Goal: Task Accomplishment & Management: Complete application form

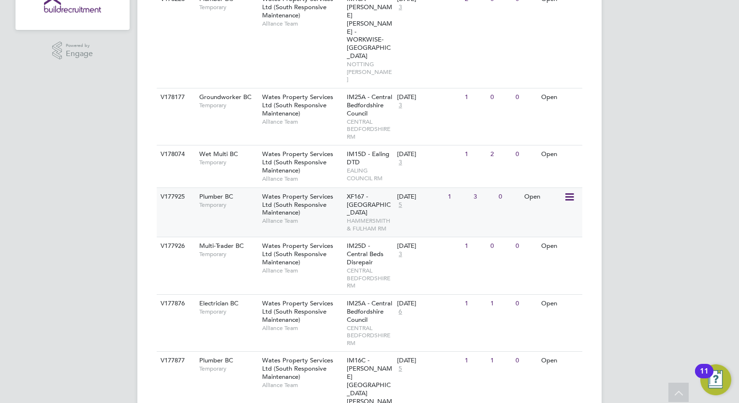
scroll to position [251, 0]
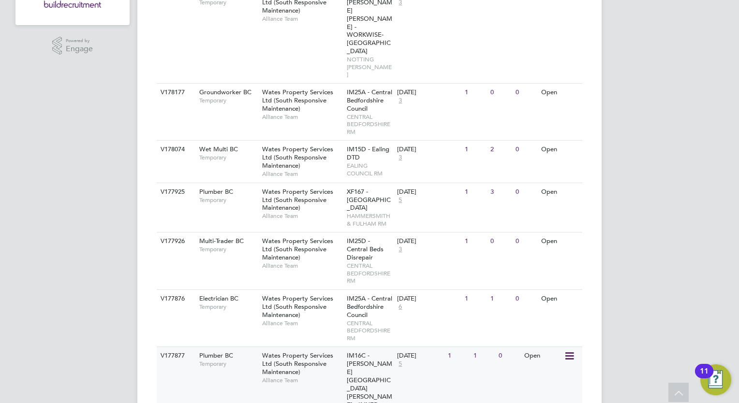
click at [224, 360] on span "Temporary" at bounding box center [228, 364] width 58 height 8
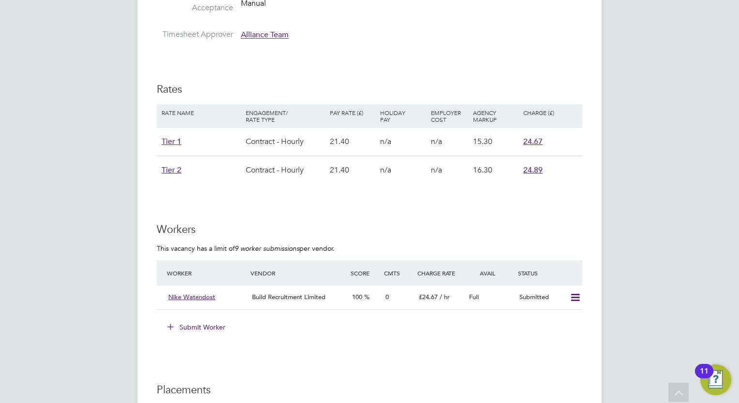
scroll to position [565, 0]
click at [358, 310] on li "Worker Vendor Score Cmts Charge Rate Avail Status Nike Watendost Build Recruitm…" at bounding box center [370, 290] width 426 height 59
click at [214, 323] on button "Submit Worker" at bounding box center [197, 327] width 73 height 15
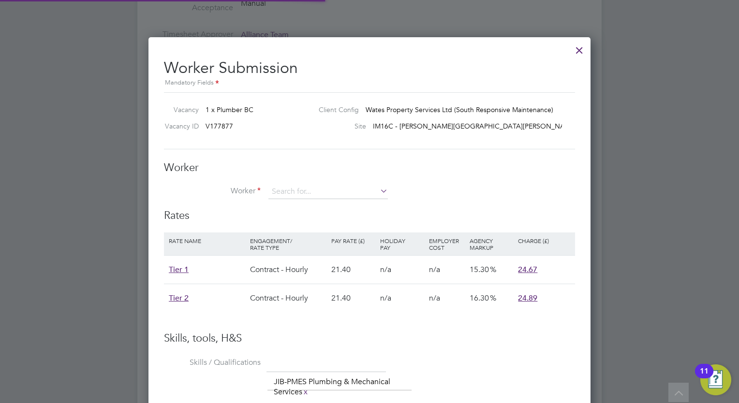
scroll to position [29, 82]
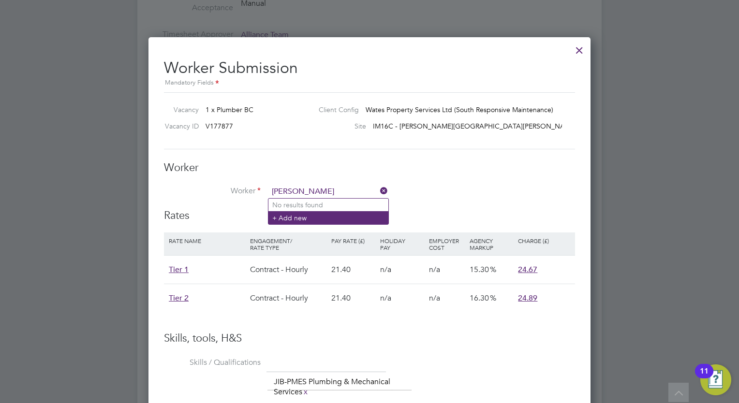
type input "stephen sky"
click at [300, 216] on li "+ Add new" at bounding box center [328, 217] width 120 height 13
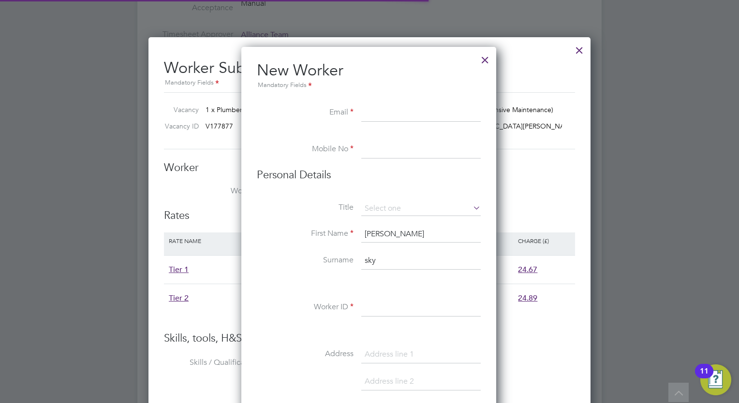
scroll to position [820, 256]
paste input "[EMAIL_ADDRESS][DOMAIN_NAME]"
type input "[EMAIL_ADDRESS][DOMAIN_NAME]"
click at [389, 152] on input at bounding box center [420, 149] width 119 height 17
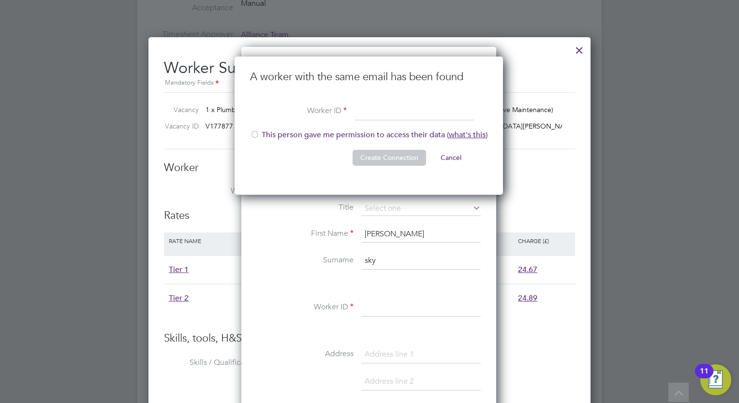
click at [254, 133] on div at bounding box center [255, 136] width 10 height 10
click at [368, 111] on input at bounding box center [414, 111] width 119 height 17
type input "149577"
click at [390, 155] on button "Create Connection" at bounding box center [390, 157] width 74 height 15
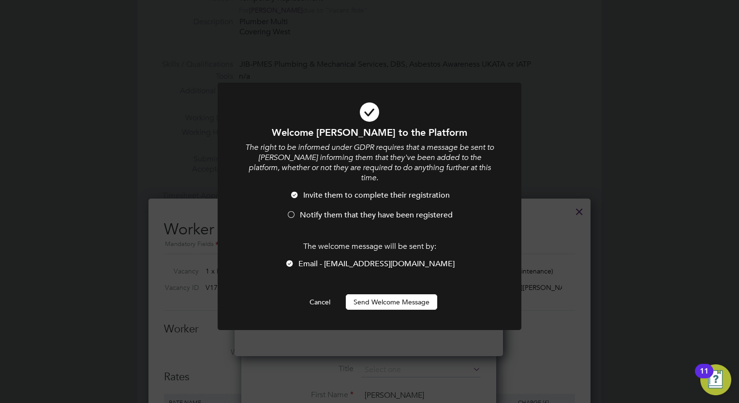
click at [376, 295] on button "Send Welcome Message" at bounding box center [391, 302] width 91 height 15
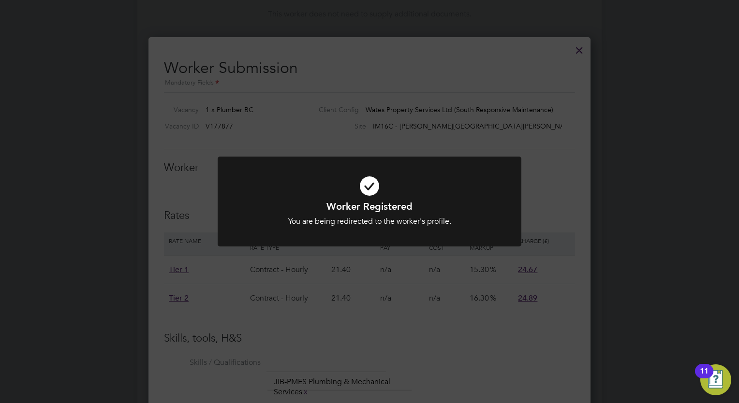
click at [553, 162] on div "Worker Registered You are being redirected to the worker's profile. Cancel Okay" at bounding box center [369, 201] width 739 height 403
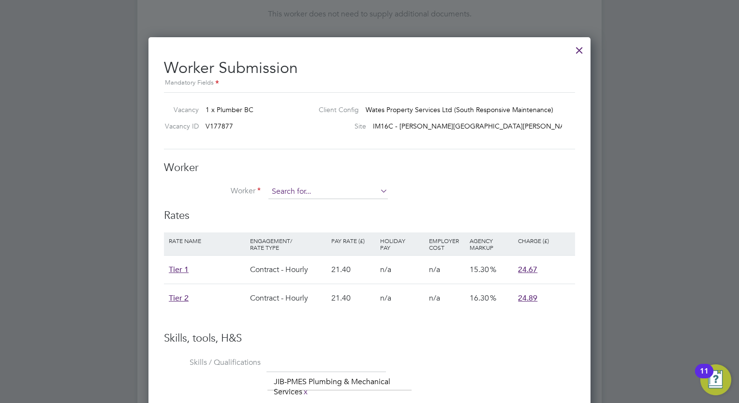
click at [290, 190] on input at bounding box center [327, 192] width 119 height 15
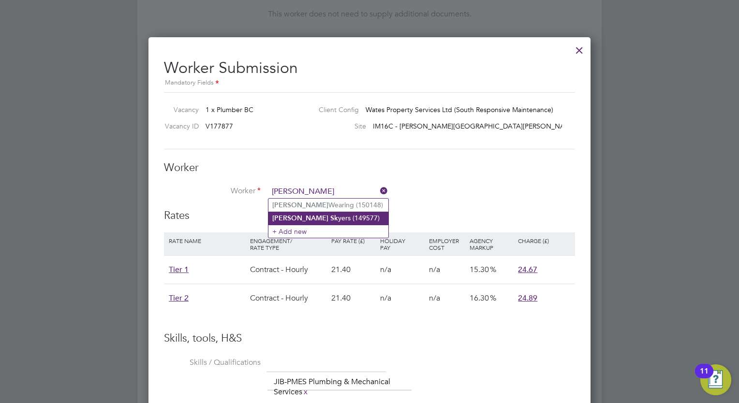
click at [330, 215] on b "Sk" at bounding box center [334, 218] width 8 height 8
type input "[PERSON_NAME] (149577)"
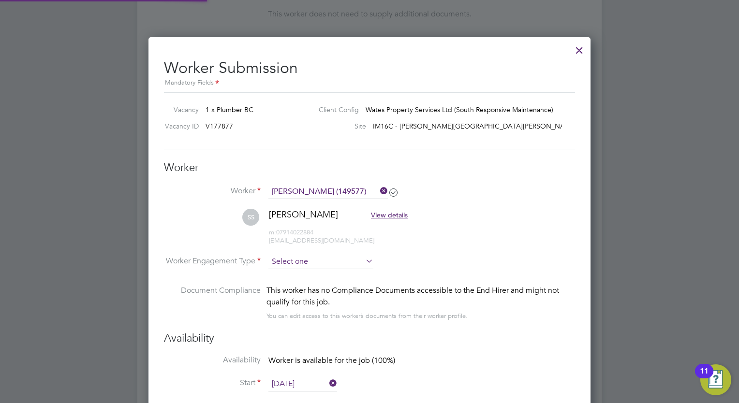
click at [324, 263] on input at bounding box center [320, 262] width 105 height 15
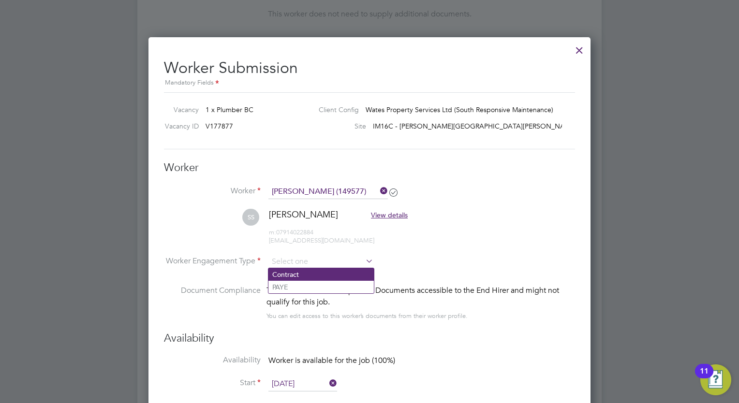
click at [289, 275] on li "Contract" at bounding box center [320, 274] width 105 height 13
type input "Contract"
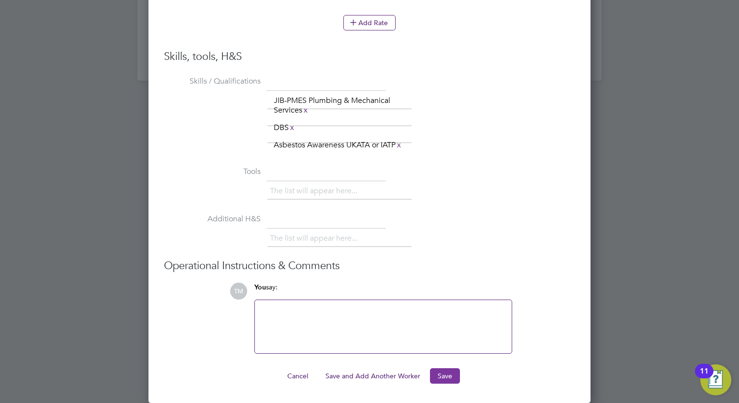
click at [445, 372] on button "Save" at bounding box center [445, 376] width 30 height 15
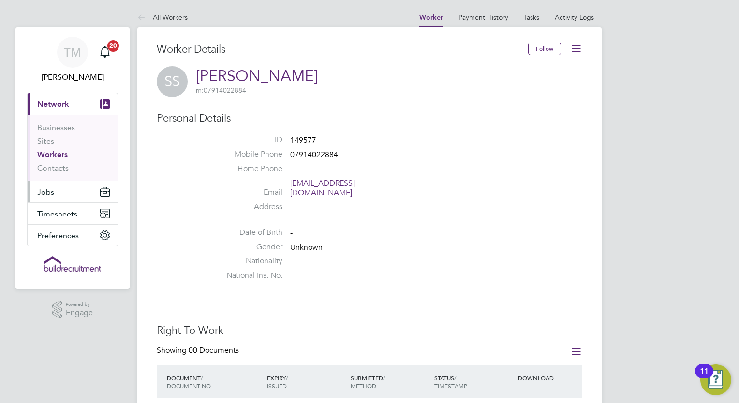
click at [42, 191] on span "Jobs" at bounding box center [45, 192] width 17 height 9
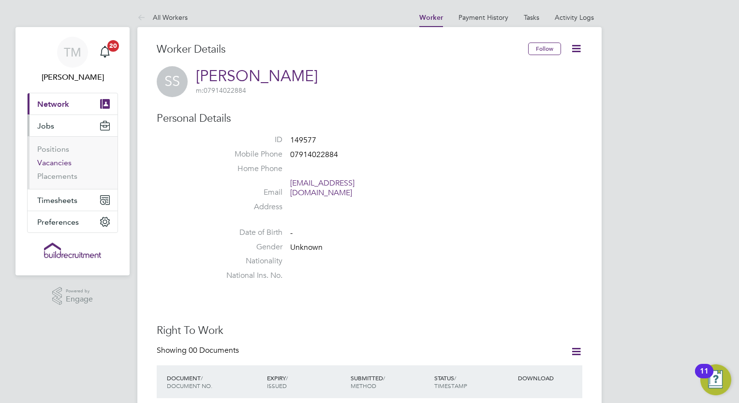
click at [59, 162] on link "Vacancies" at bounding box center [54, 162] width 34 height 9
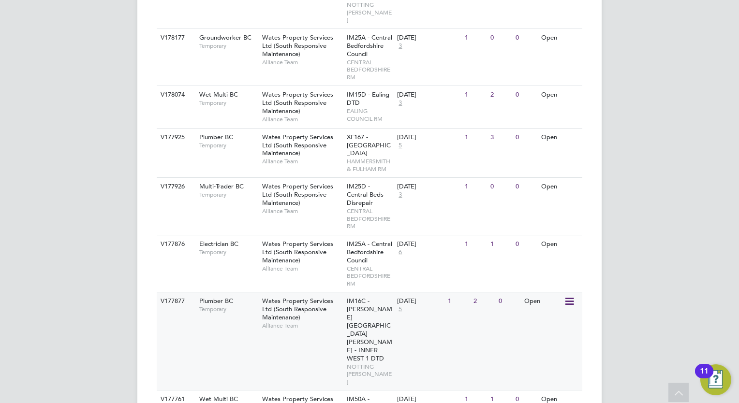
click at [262, 297] on span "Wates Property Services Ltd (South Responsive Maintenance)" at bounding box center [297, 309] width 71 height 25
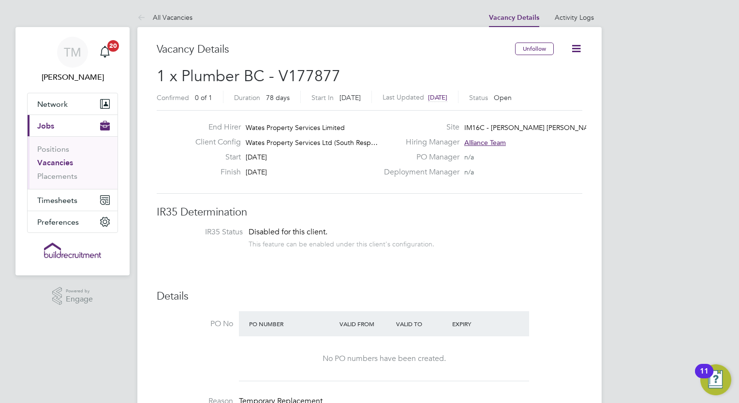
click at [56, 161] on link "Vacancies" at bounding box center [55, 162] width 36 height 9
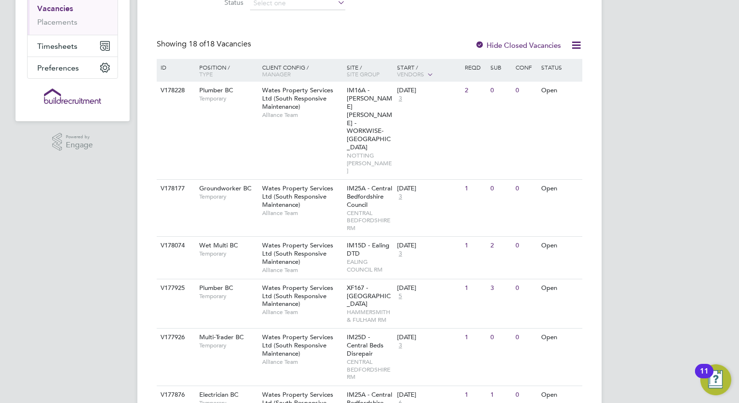
scroll to position [156, 0]
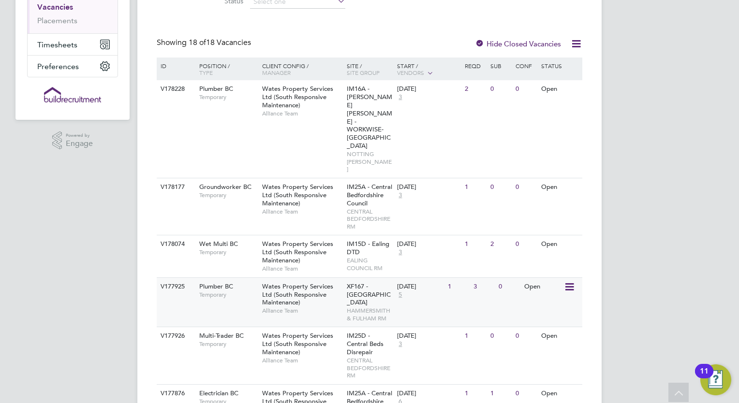
click at [304, 283] on span "Wates Property Services Ltd (South Responsive Maintenance)" at bounding box center [297, 295] width 71 height 25
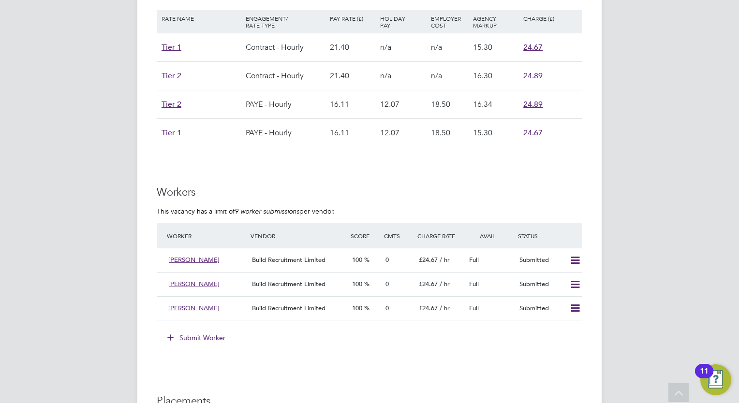
click at [198, 334] on button "Submit Worker" at bounding box center [197, 337] width 73 height 15
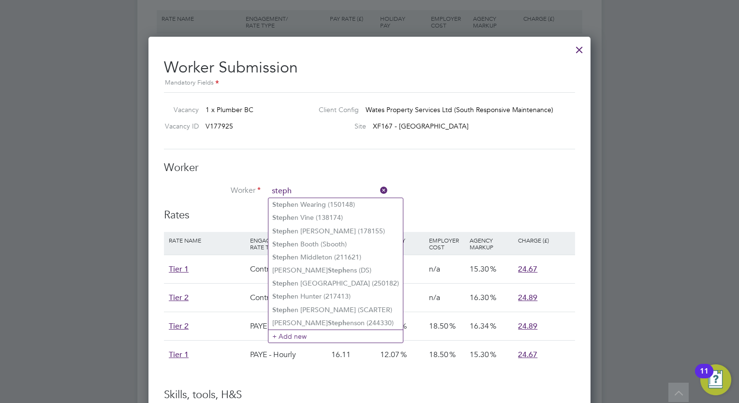
click at [306, 189] on input "steph" at bounding box center [327, 191] width 119 height 15
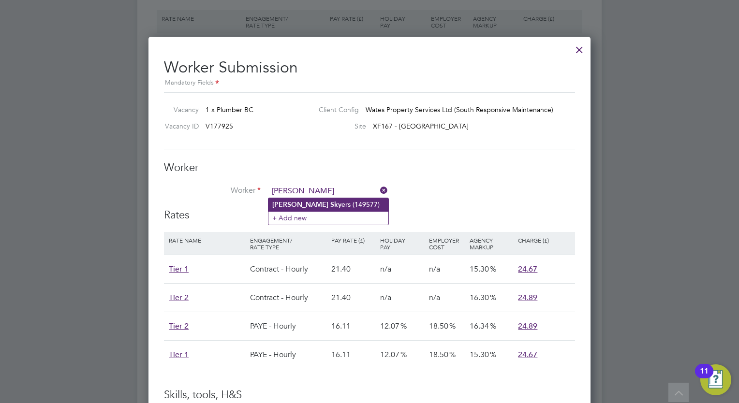
click at [313, 202] on li "Stephen Sky ers (149577)" at bounding box center [328, 204] width 120 height 13
type input "[PERSON_NAME] (149577)"
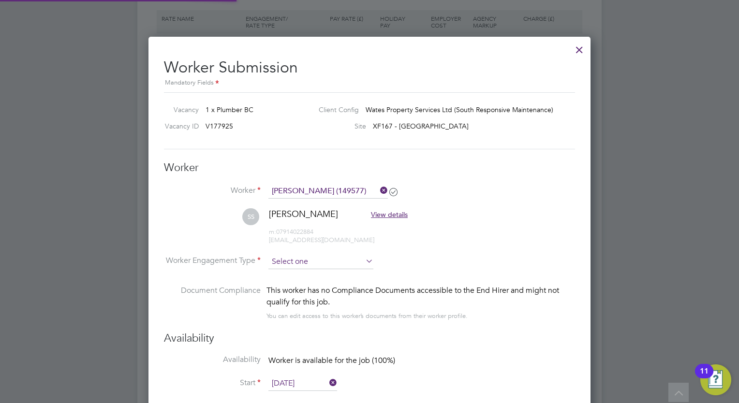
click at [312, 258] on input at bounding box center [320, 262] width 105 height 15
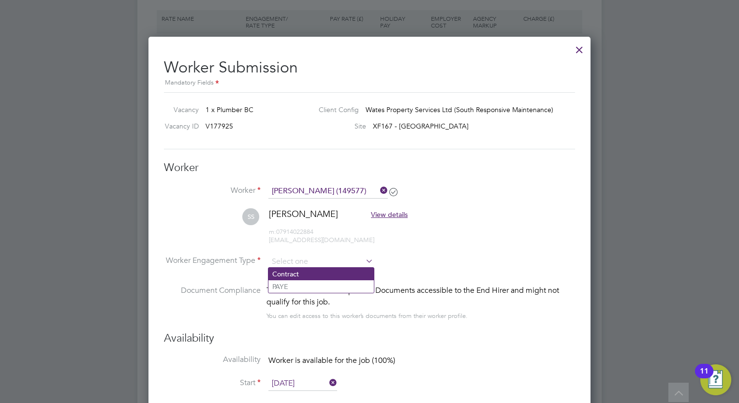
click at [296, 271] on li "Contract" at bounding box center [320, 274] width 105 height 13
type input "Contract"
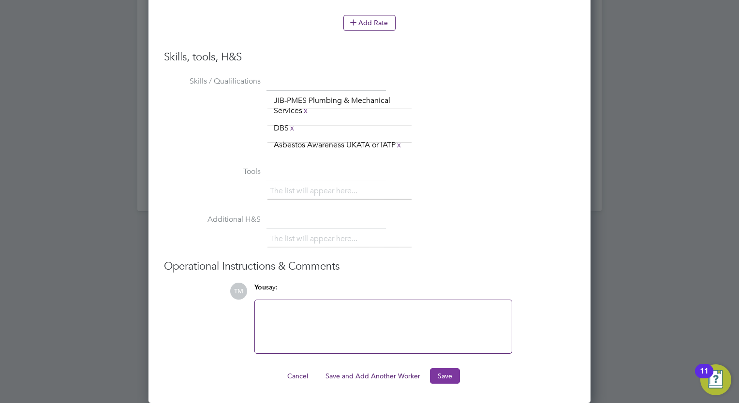
click at [443, 372] on button "Save" at bounding box center [445, 376] width 30 height 15
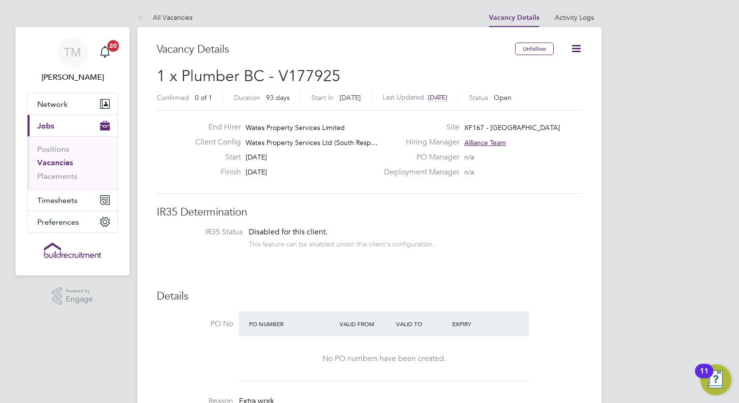
click at [54, 165] on link "Vacancies" at bounding box center [55, 162] width 36 height 9
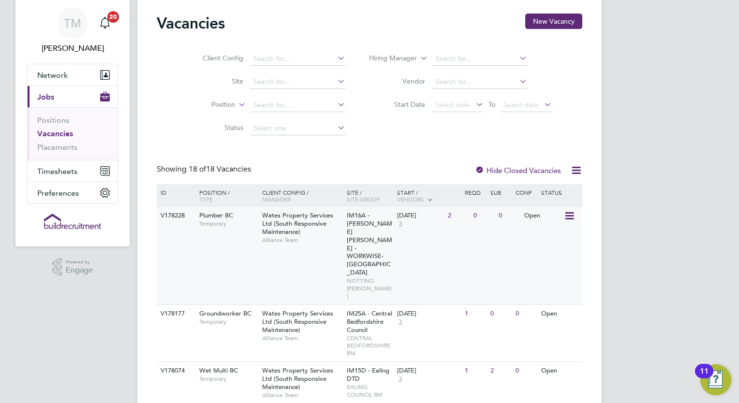
click at [297, 224] on span "Wates Property Services Ltd (South Responsive Maintenance)" at bounding box center [297, 223] width 71 height 25
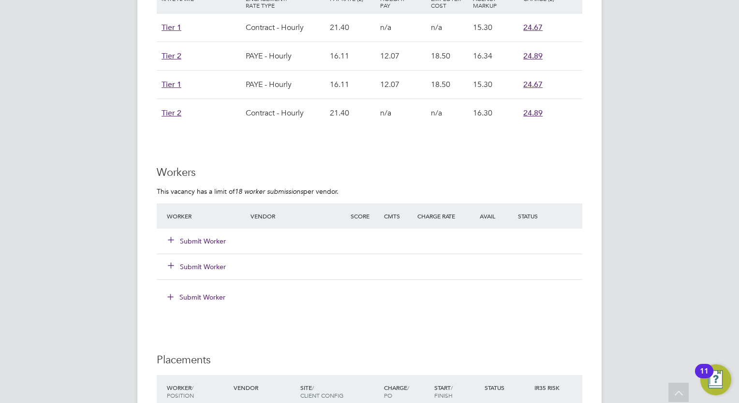
scroll to position [660, 0]
click at [211, 237] on button "Submit Worker" at bounding box center [197, 242] width 58 height 10
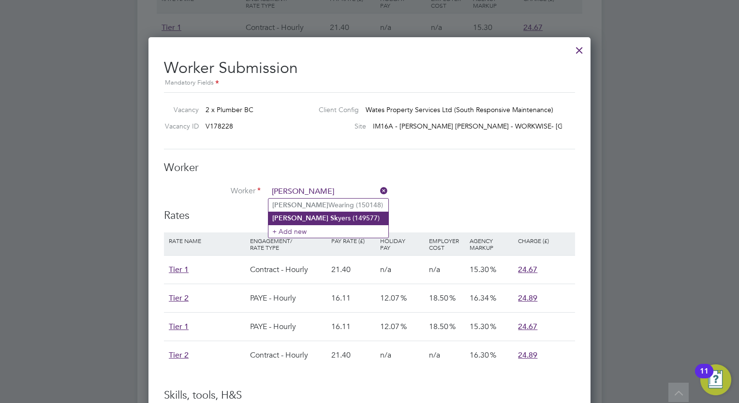
click at [330, 216] on b "Sk" at bounding box center [334, 218] width 8 height 8
type input "[PERSON_NAME] (149577)"
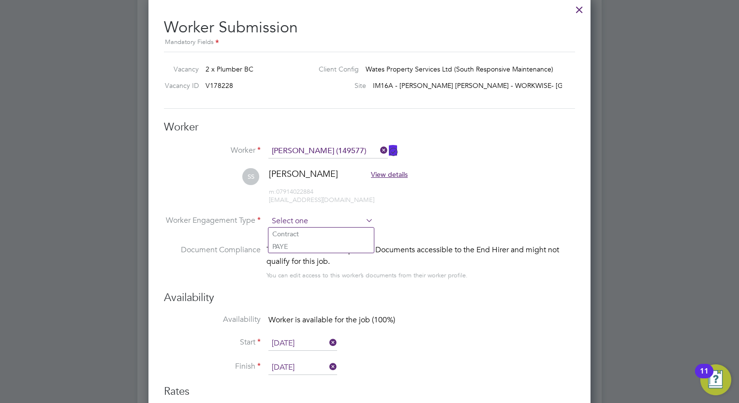
click at [332, 217] on input at bounding box center [320, 221] width 105 height 15
click at [319, 231] on li "Contract" at bounding box center [320, 234] width 105 height 13
type input "Contract"
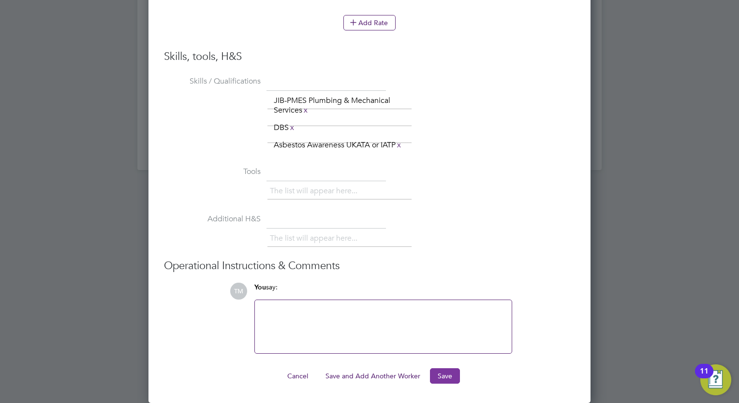
click at [446, 375] on button "Save" at bounding box center [445, 376] width 30 height 15
